Goal: Transaction & Acquisition: Purchase product/service

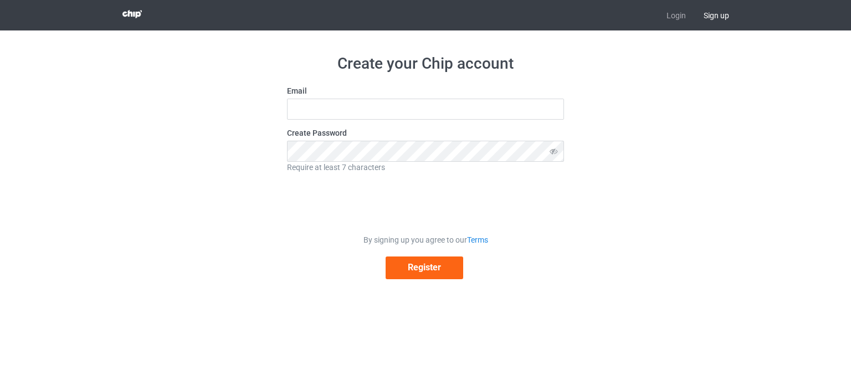
click at [381, 111] on input "text" at bounding box center [425, 109] width 277 height 21
type input "[EMAIL_ADDRESS][DOMAIN_NAME]"
click at [386, 257] on button "Register" at bounding box center [425, 268] width 78 height 23
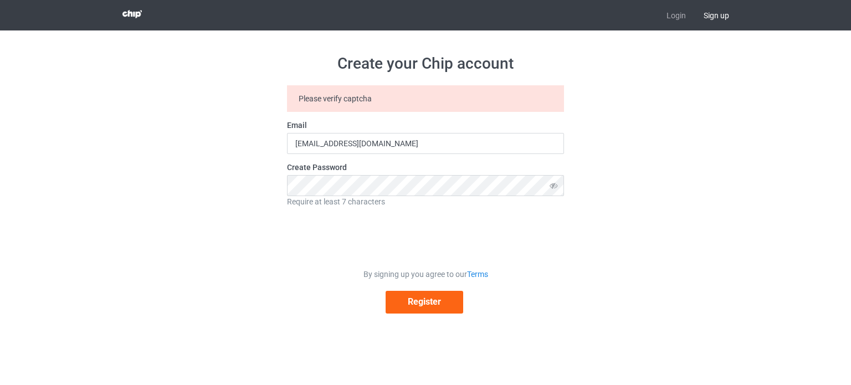
click at [406, 284] on div "By signing up you agree to our Terms Register" at bounding box center [425, 291] width 277 height 45
click at [408, 310] on button "Register" at bounding box center [425, 302] width 78 height 23
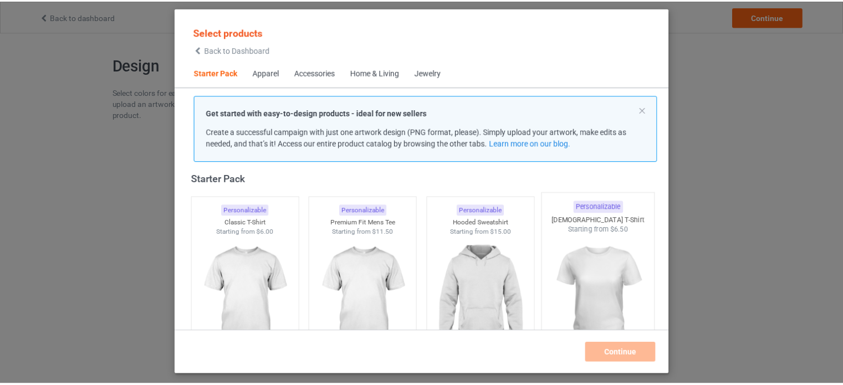
scroll to position [70, 0]
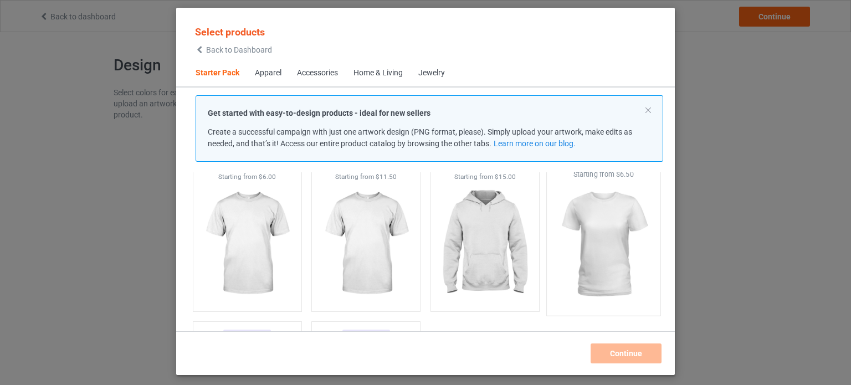
click at [589, 244] on img at bounding box center [604, 245] width 104 height 130
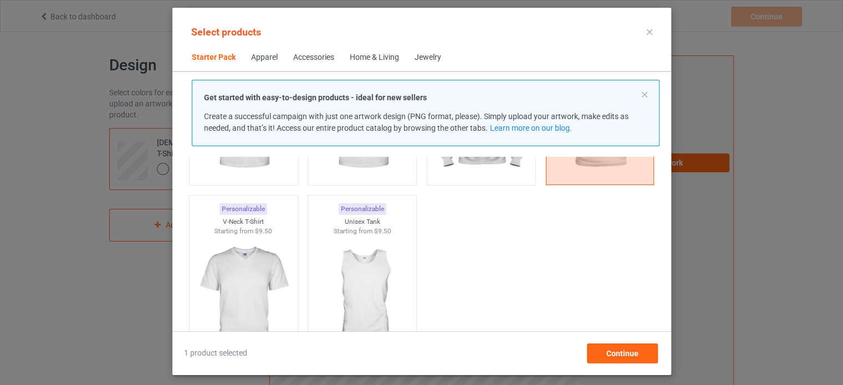
scroll to position [236, 0]
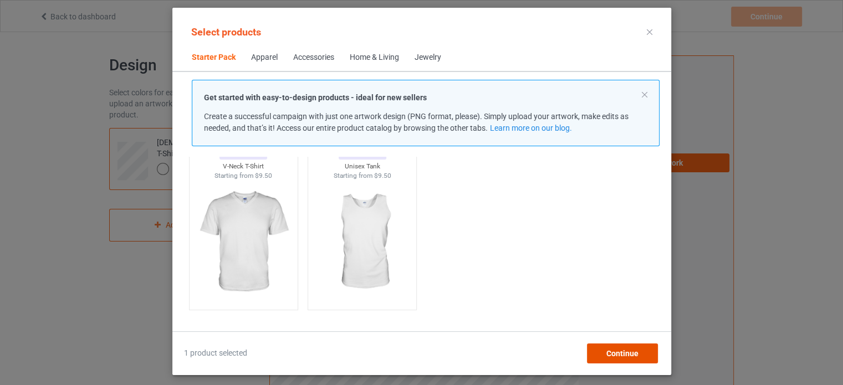
click at [595, 359] on div "Continue" at bounding box center [621, 354] width 71 height 20
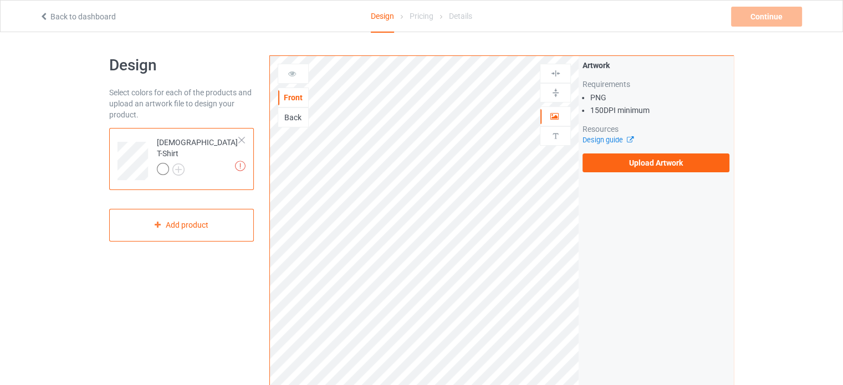
click at [641, 172] on div "Artwork Requirements PNG 150 DPI minimum Resources Design guide Upload Artwork" at bounding box center [656, 116] width 155 height 120
click at [645, 166] on label "Upload Artwork" at bounding box center [655, 163] width 147 height 19
click at [0, 0] on input "Upload Artwork" at bounding box center [0, 0] width 0 height 0
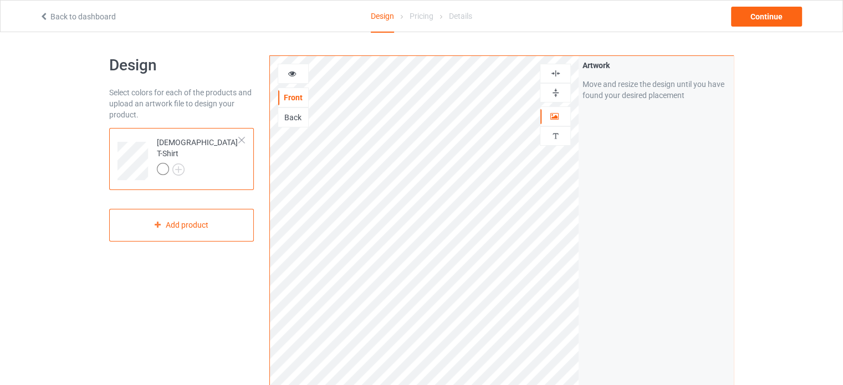
click at [655, 201] on div "Artwork Move and resize the design until you have found your desired placement" at bounding box center [656, 266] width 155 height 421
click at [552, 91] on img at bounding box center [555, 93] width 11 height 11
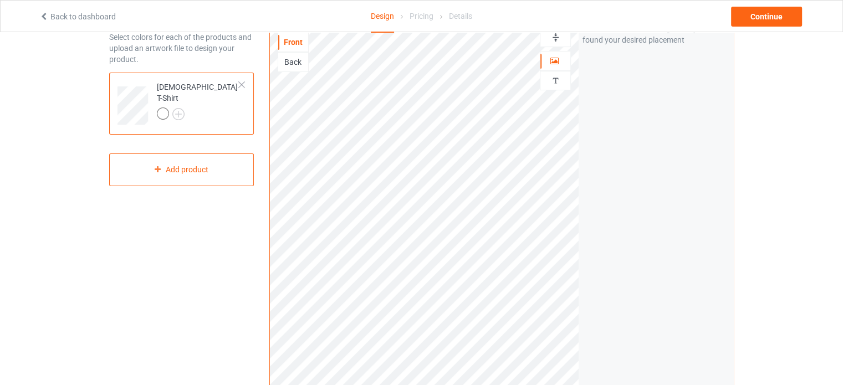
scroll to position [54, 0]
click at [763, 18] on div "Continue" at bounding box center [766, 17] width 71 height 20
